Goal: Book appointment/travel/reservation

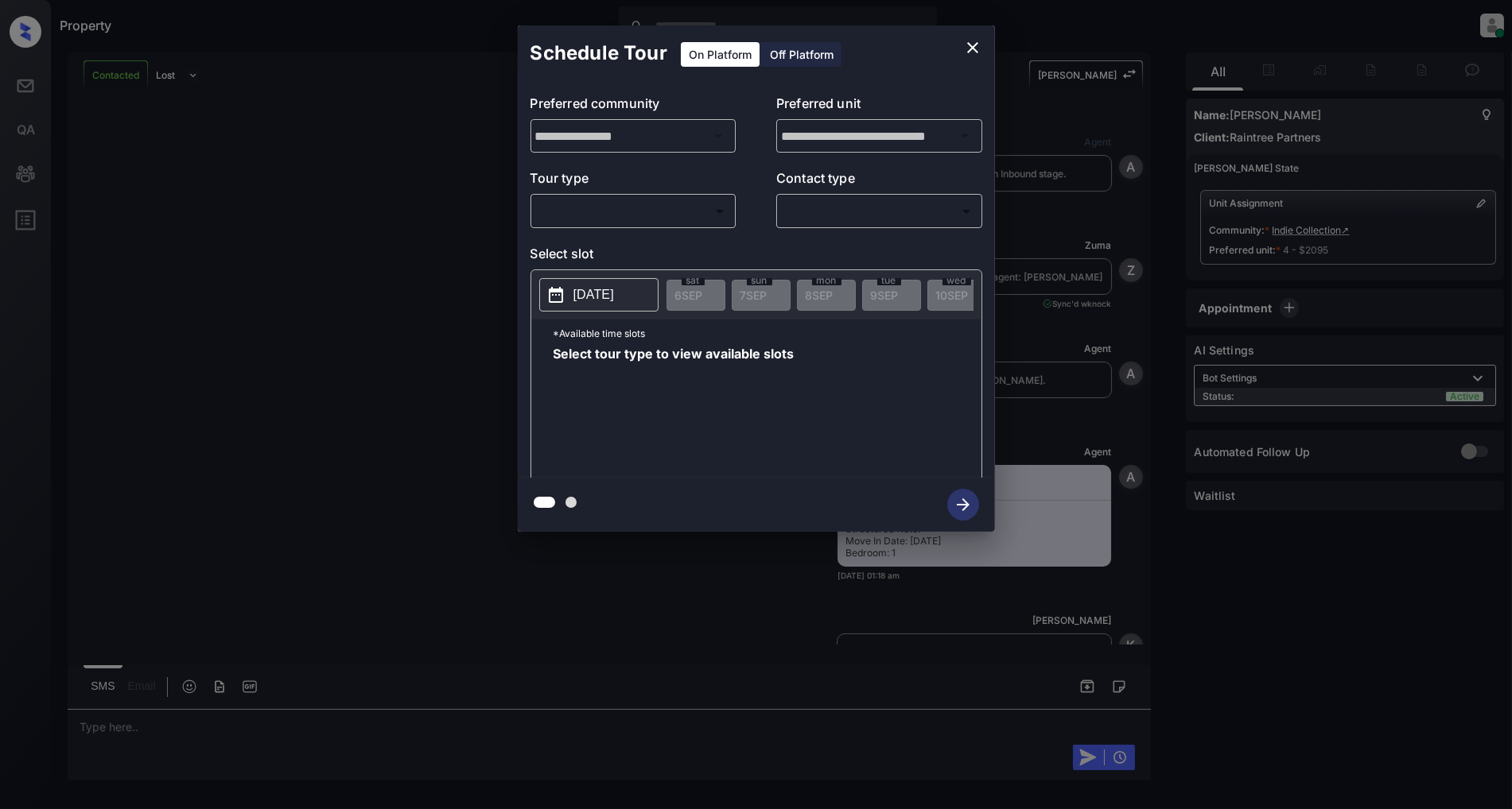
scroll to position [861, 0]
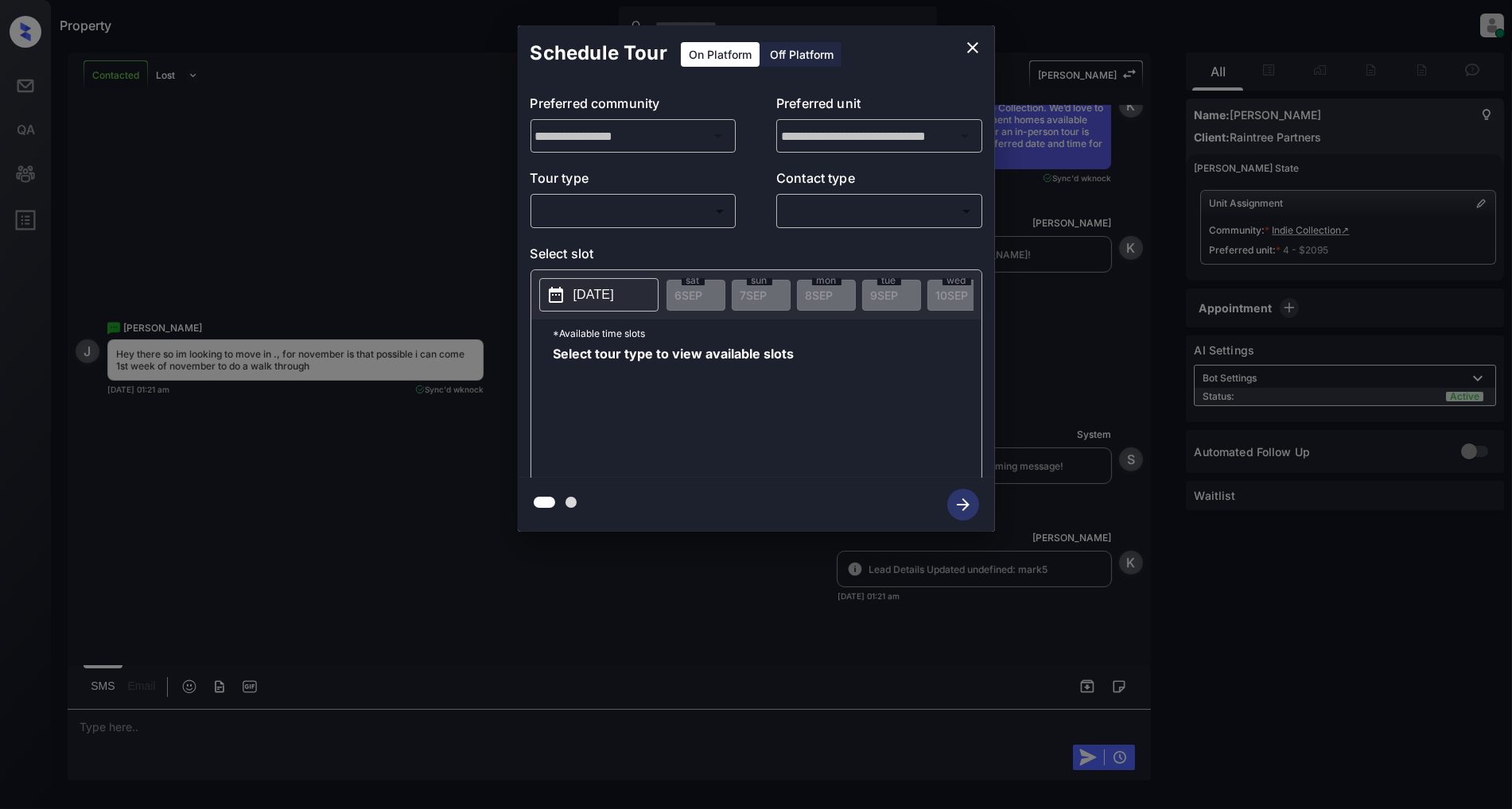
click at [623, 221] on body "Property [PERSON_NAME] Online Set yourself offline Set yourself on break Profil…" at bounding box center [756, 404] width 1512 height 809
click at [593, 240] on li "In Person" at bounding box center [632, 247] width 196 height 29
type input "********"
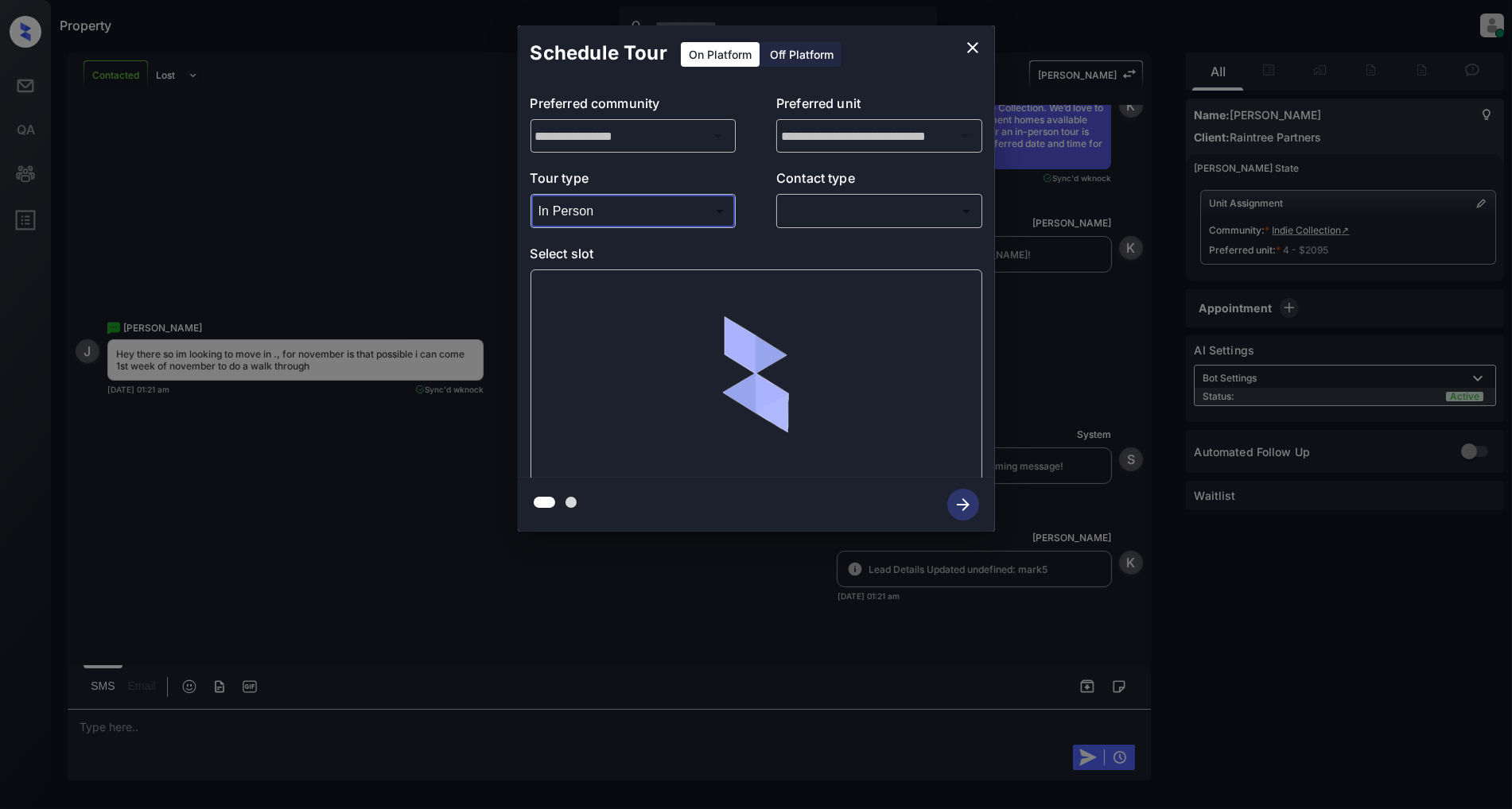
click at [853, 210] on body "Property [PERSON_NAME] Online Set yourself offline Set yourself on break Profil…" at bounding box center [756, 404] width 1512 height 809
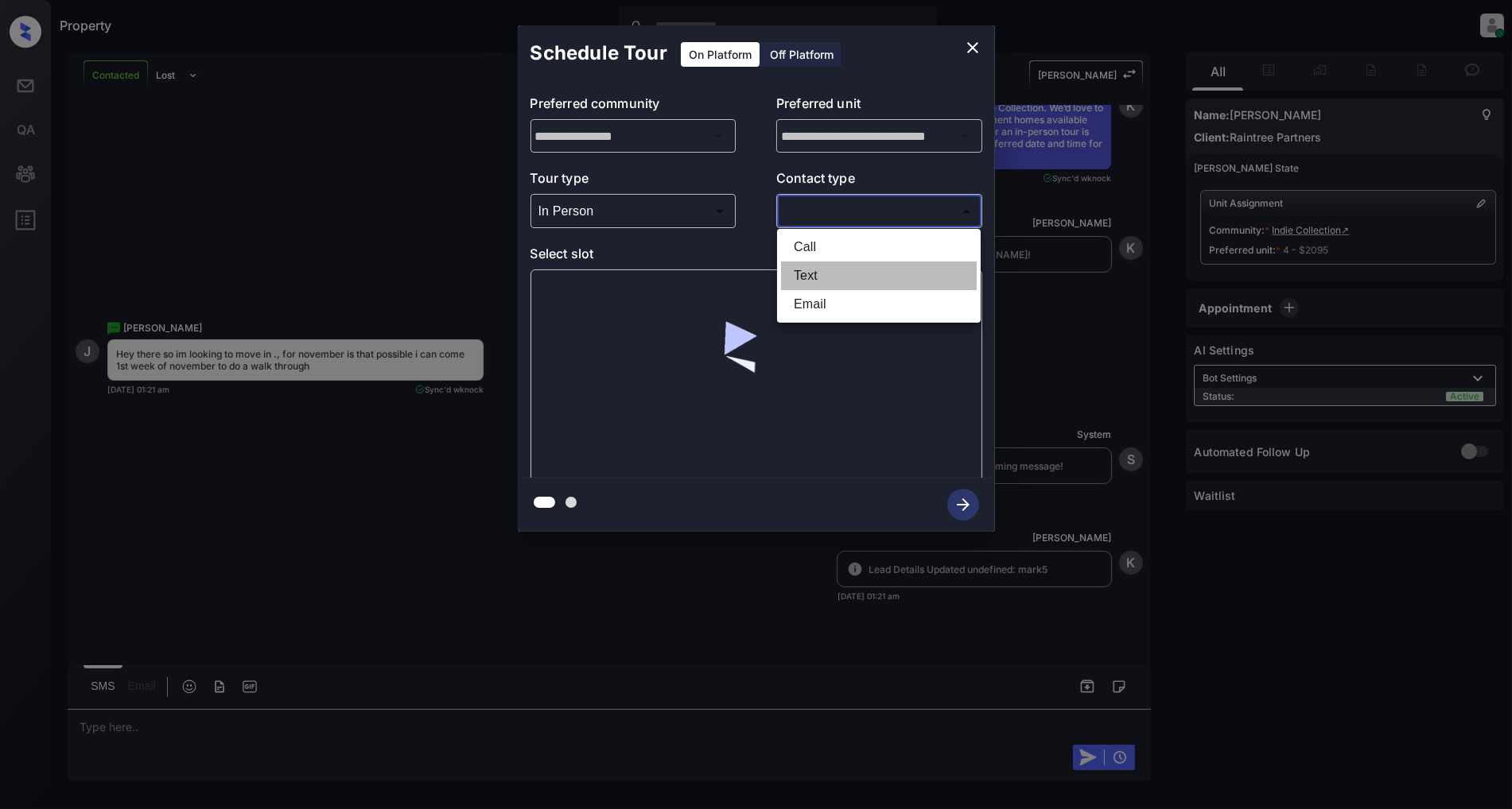
click at [848, 278] on li "Text" at bounding box center [878, 276] width 196 height 29
type input "****"
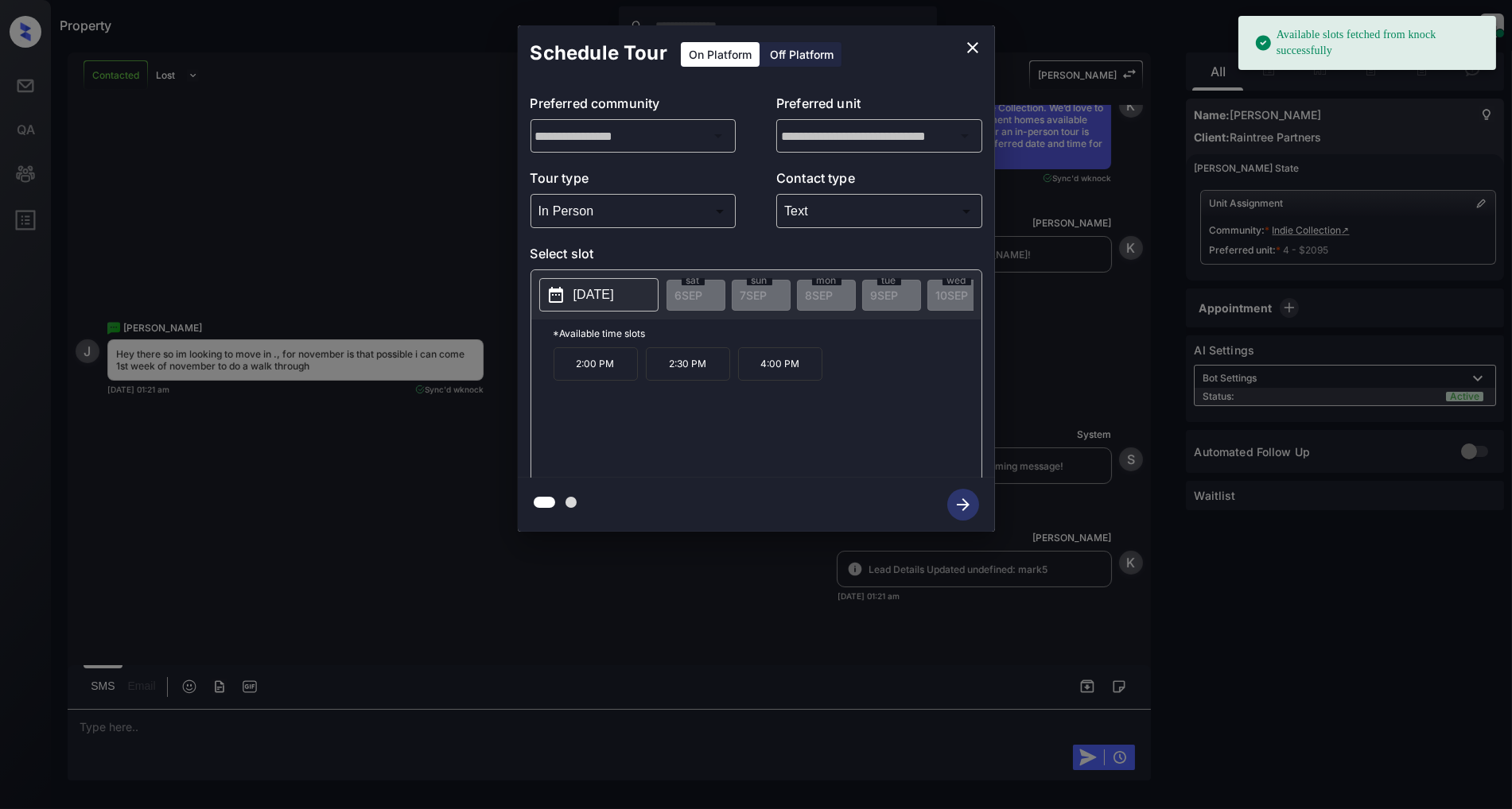
click at [614, 290] on p "[DATE]" at bounding box center [594, 294] width 41 height 19
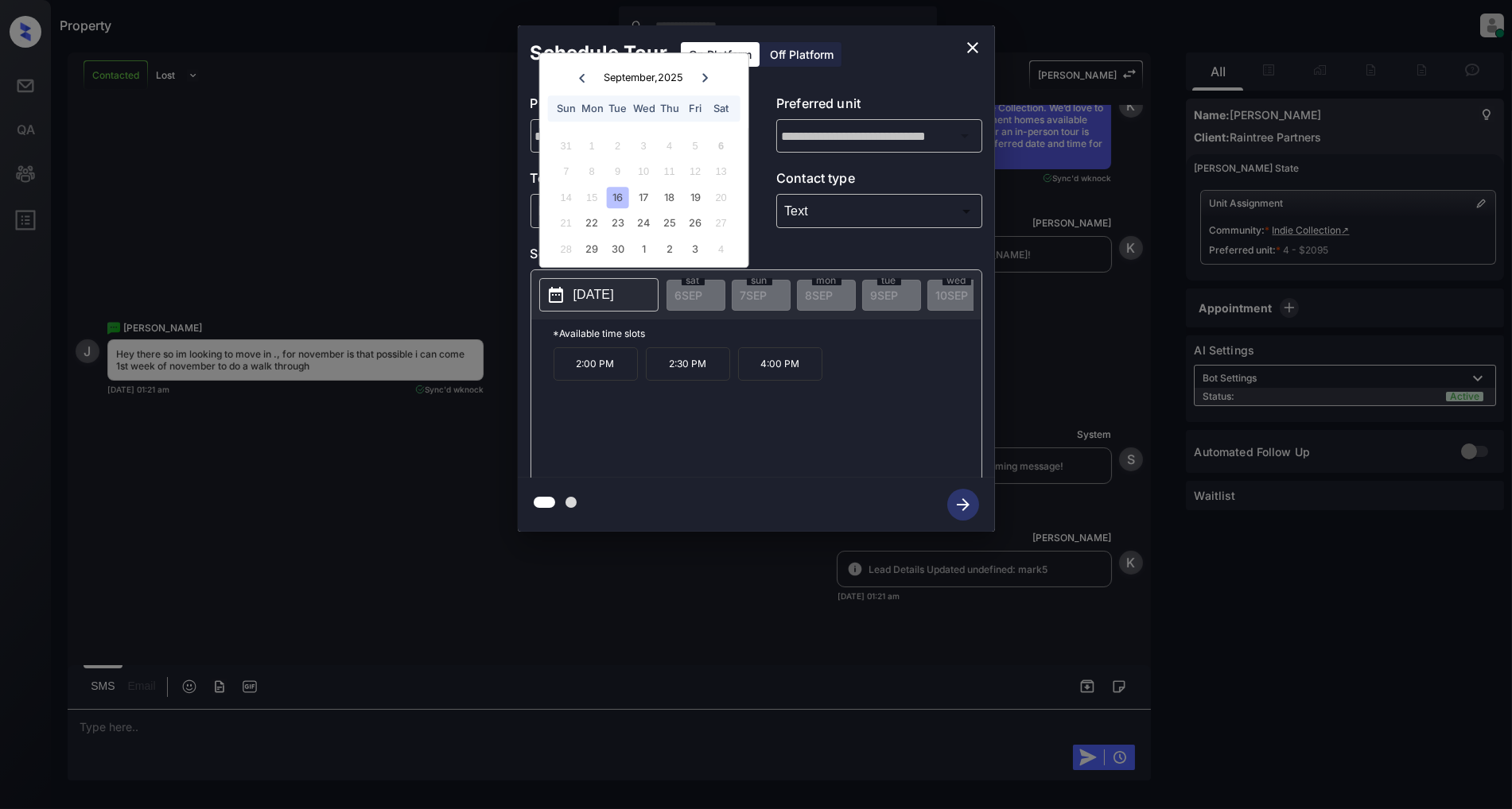
click at [703, 81] on icon at bounding box center [704, 77] width 6 height 9
click at [704, 81] on icon at bounding box center [705, 78] width 10 height 10
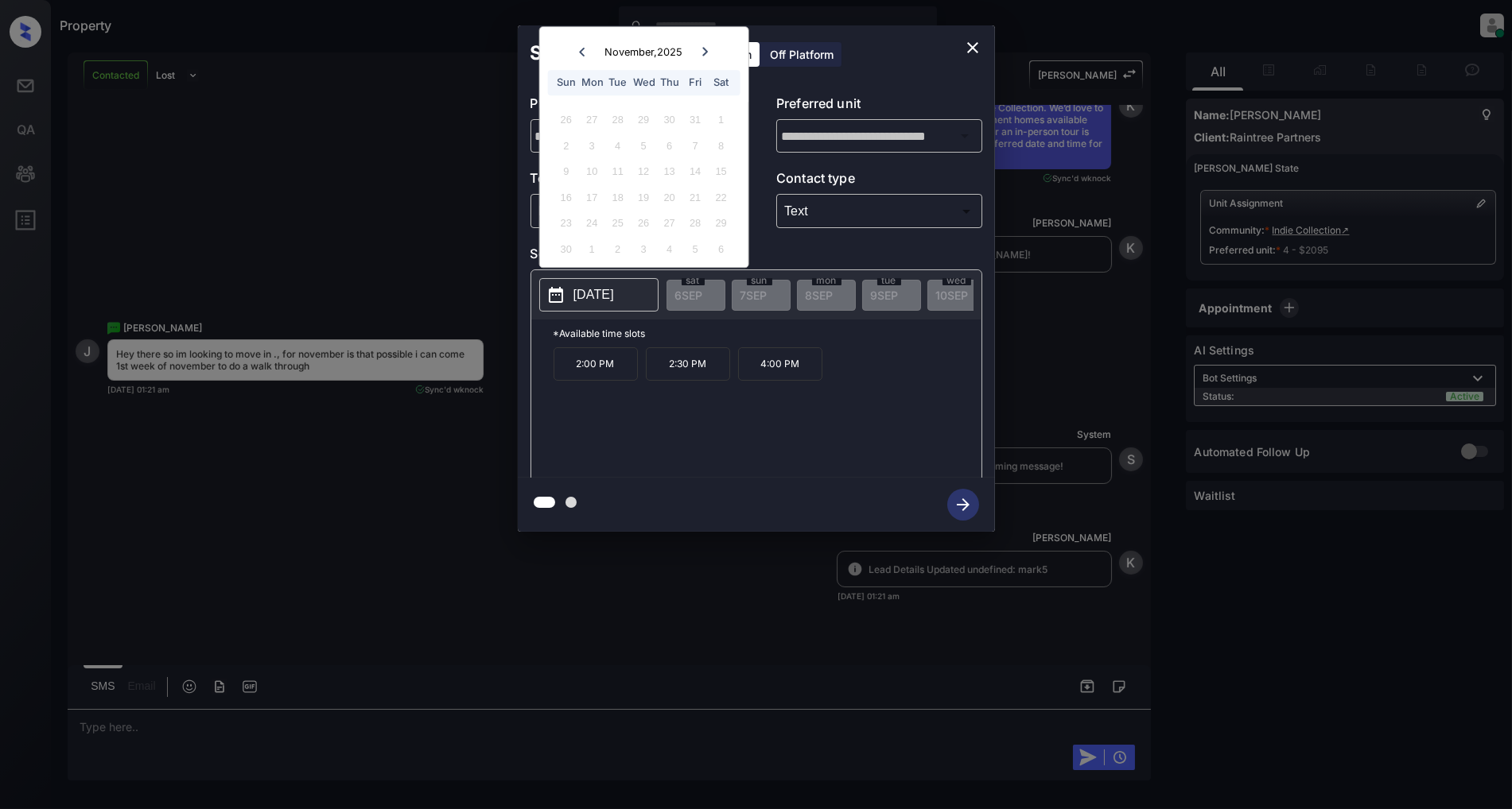
click at [977, 43] on icon "close" at bounding box center [972, 47] width 19 height 19
